Goal: Complete application form

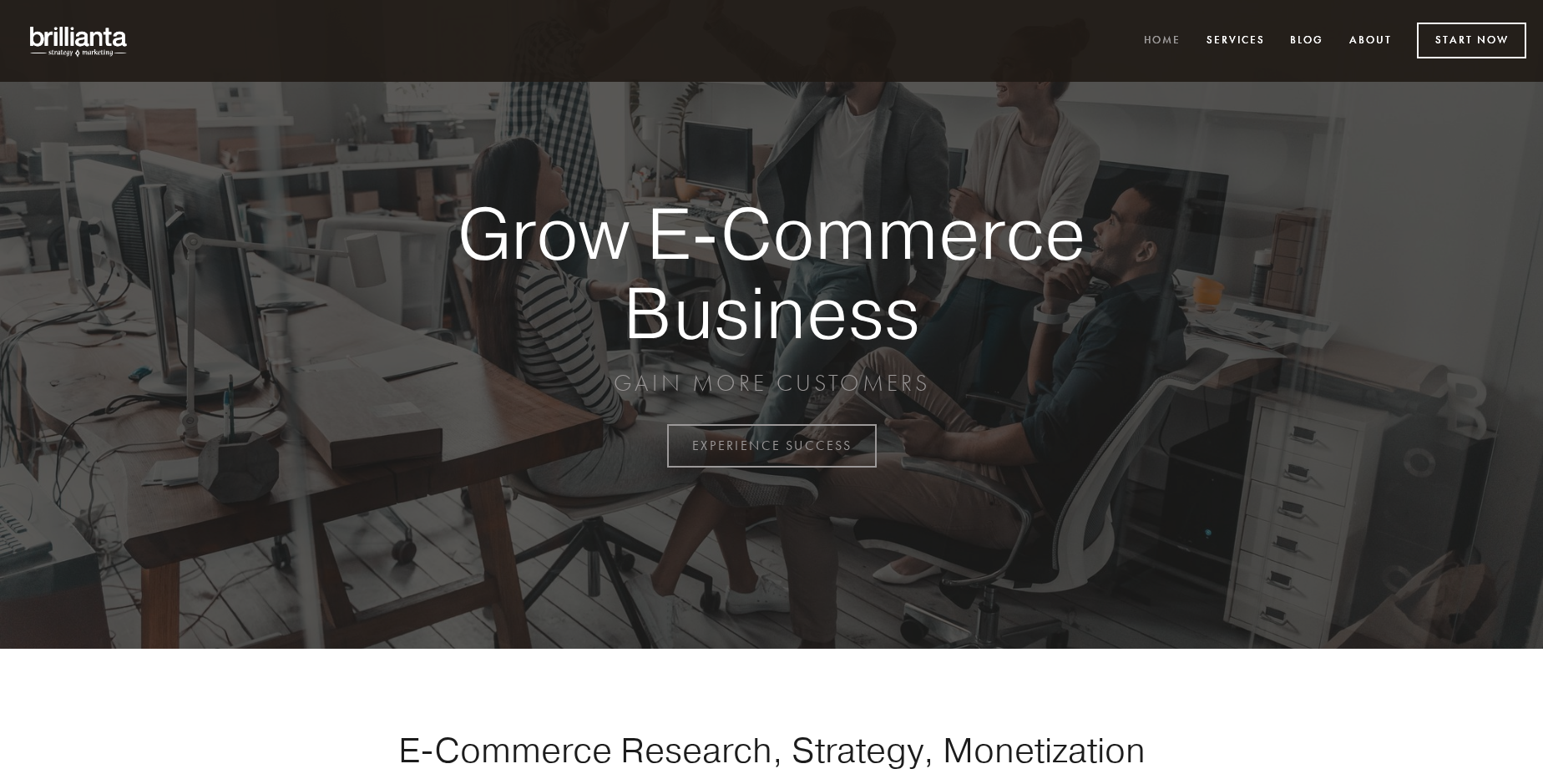
scroll to position [4374, 0]
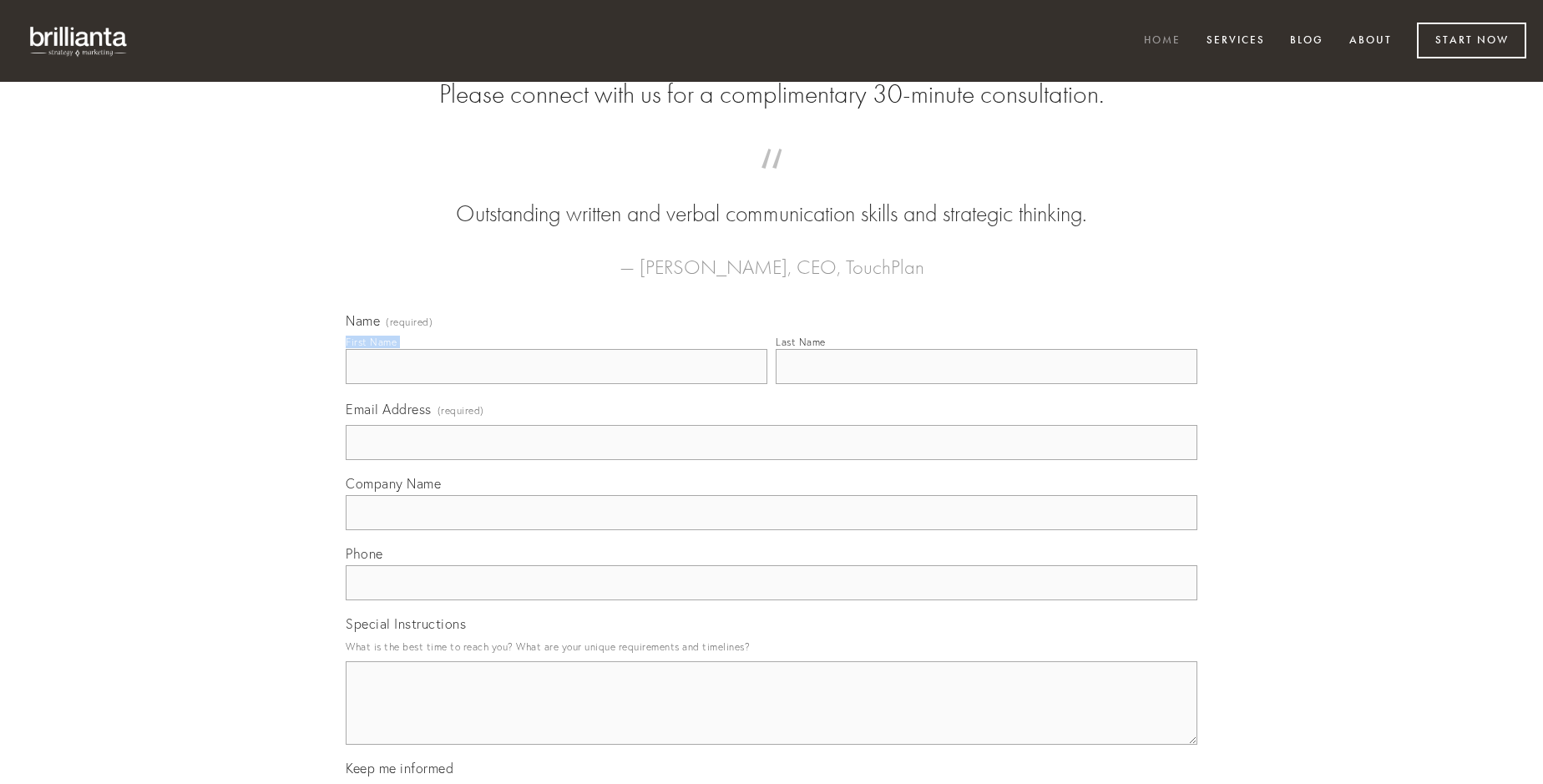
type input "[PERSON_NAME]"
click at [987, 384] on input "Last Name" at bounding box center [987, 367] width 422 height 35
type input "[PERSON_NAME]"
click at [772, 460] on input "Email Address (required)" at bounding box center [771, 443] width 852 height 35
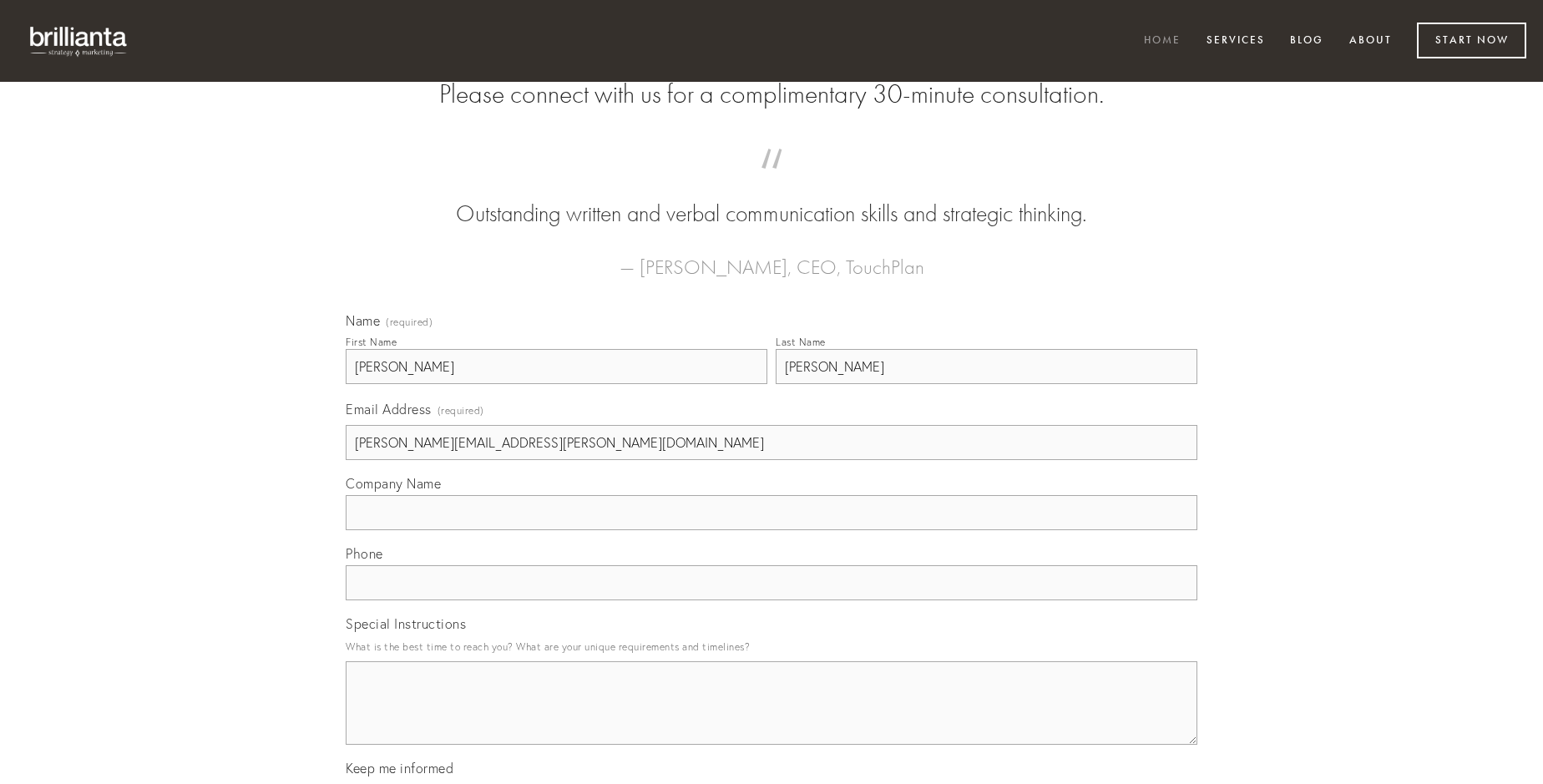
type input "[PERSON_NAME][EMAIL_ADDRESS][PERSON_NAME][DOMAIN_NAME]"
click at [772, 530] on input "Company Name" at bounding box center [771, 512] width 852 height 35
type input "baiulus"
click at [772, 600] on input "text" at bounding box center [771, 582] width 852 height 35
click at [772, 718] on textarea "Special Instructions" at bounding box center [771, 702] width 852 height 84
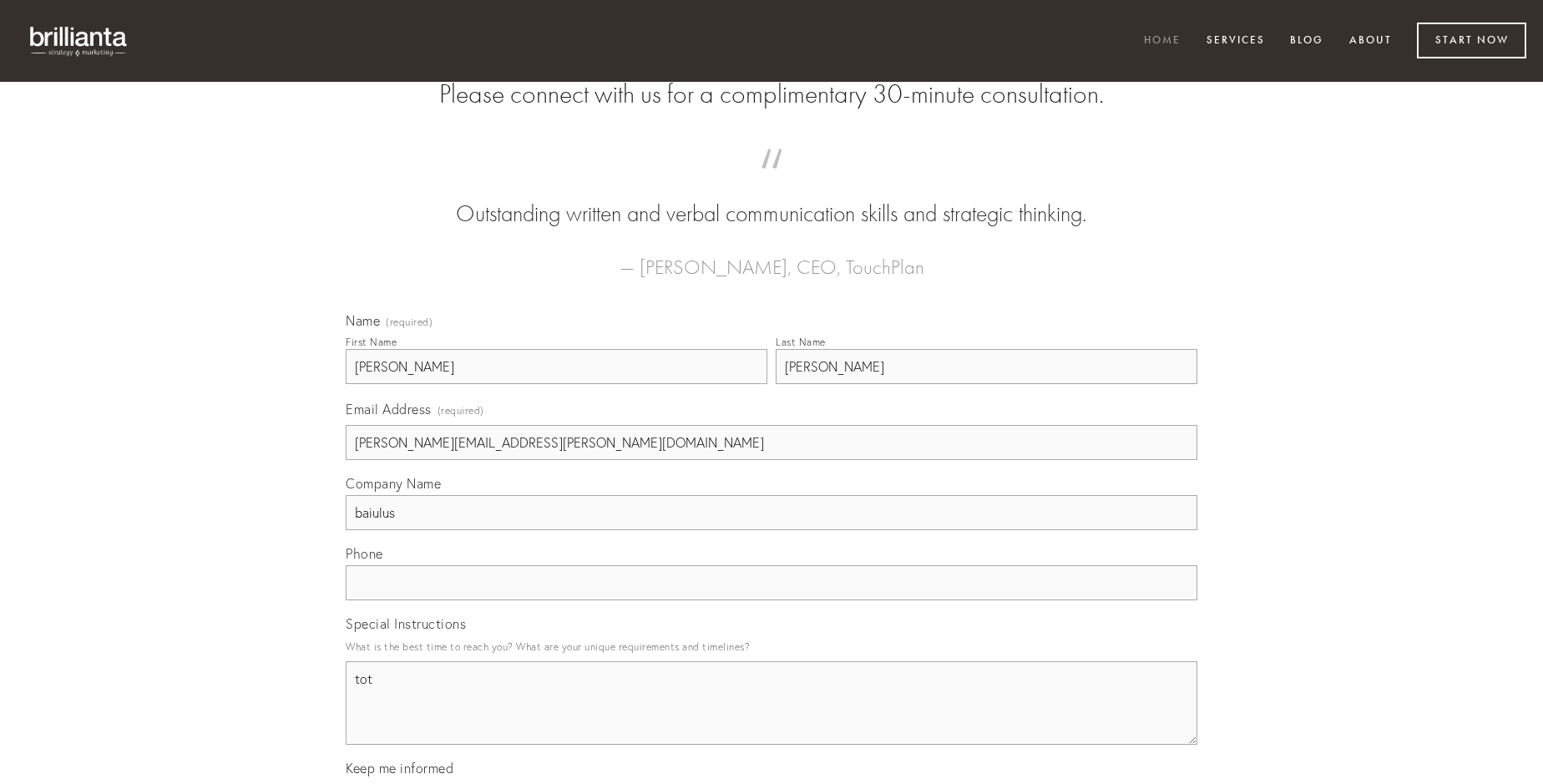
type textarea "tot"
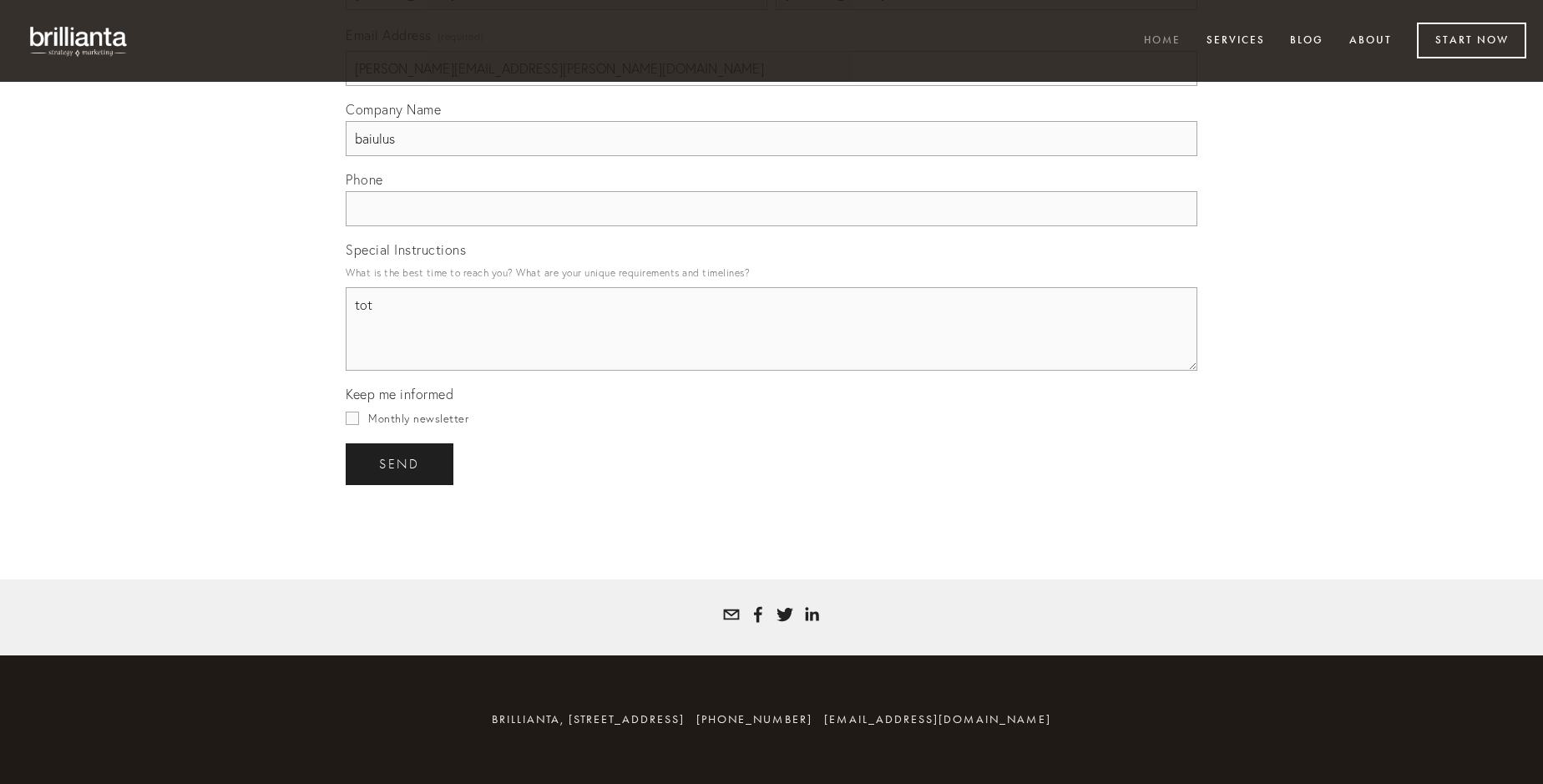
click at [400, 463] on span "send" at bounding box center [399, 465] width 41 height 15
